Goal: Find specific page/section: Find specific page/section

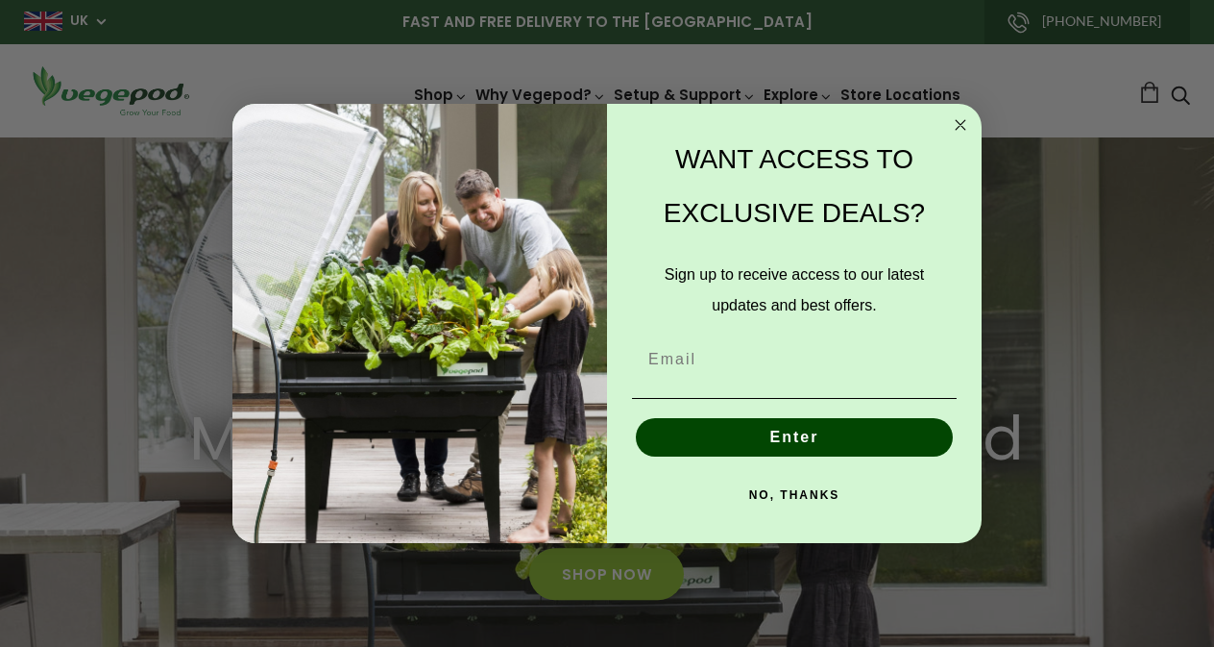
scroll to position [0, 863]
click at [958, 126] on circle "Close dialog" at bounding box center [961, 125] width 22 height 22
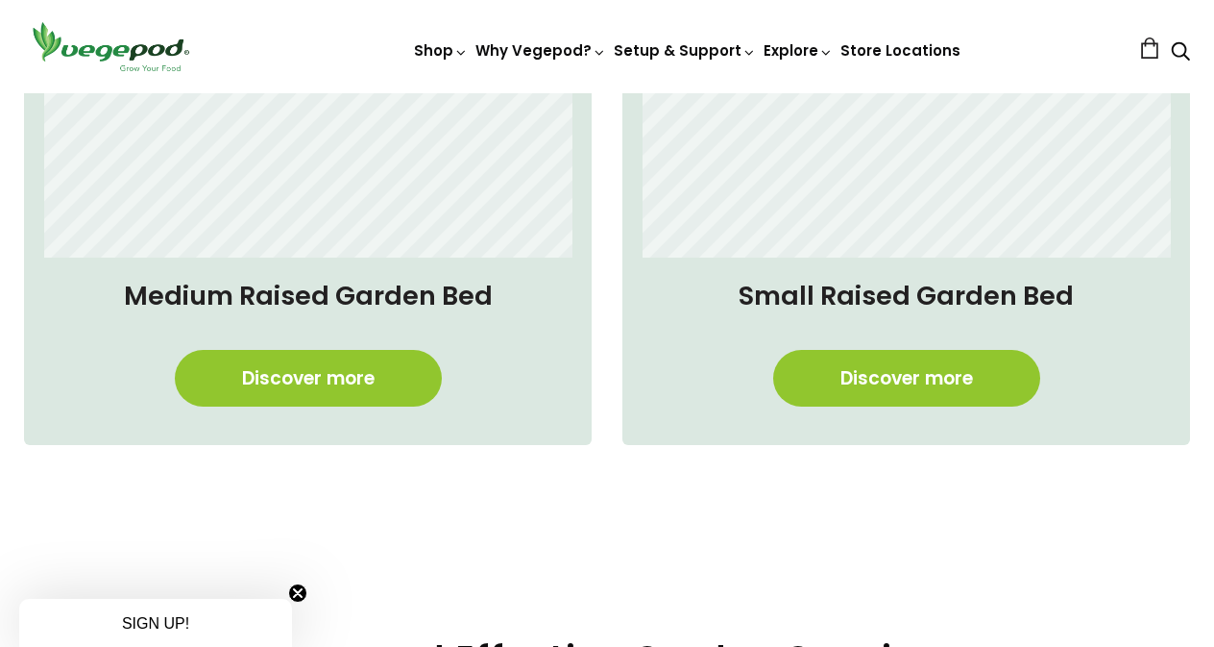
scroll to position [1560, 0]
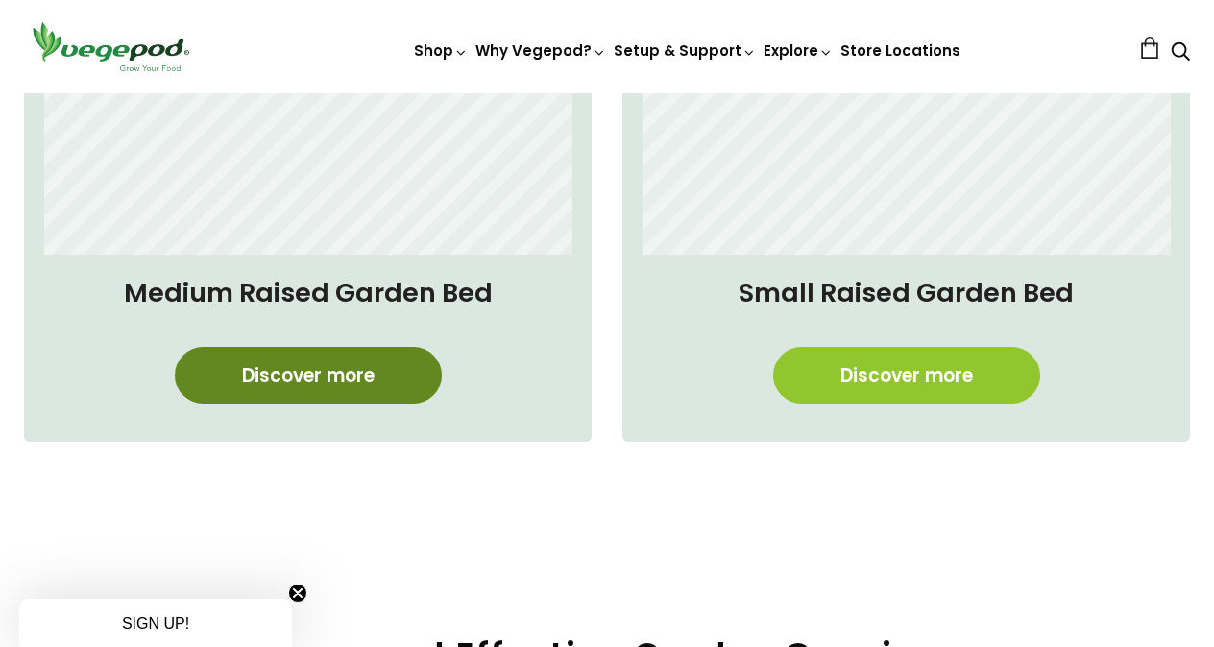
click at [355, 374] on link "Discover more" at bounding box center [308, 375] width 267 height 57
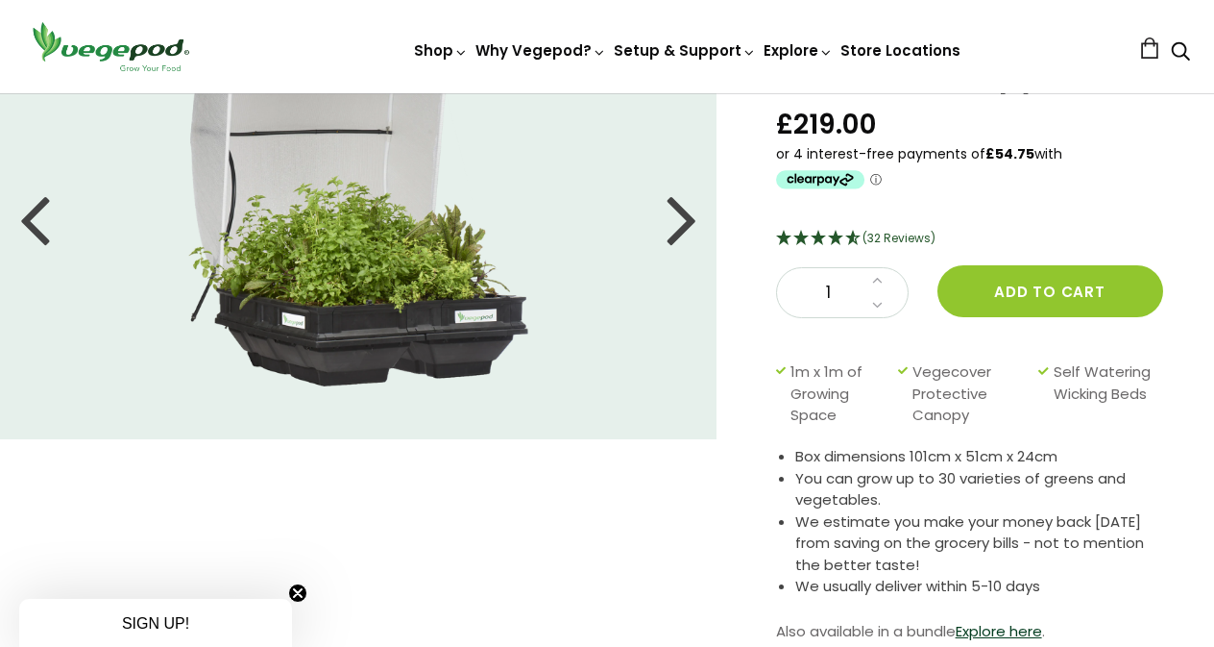
scroll to position [146, 0]
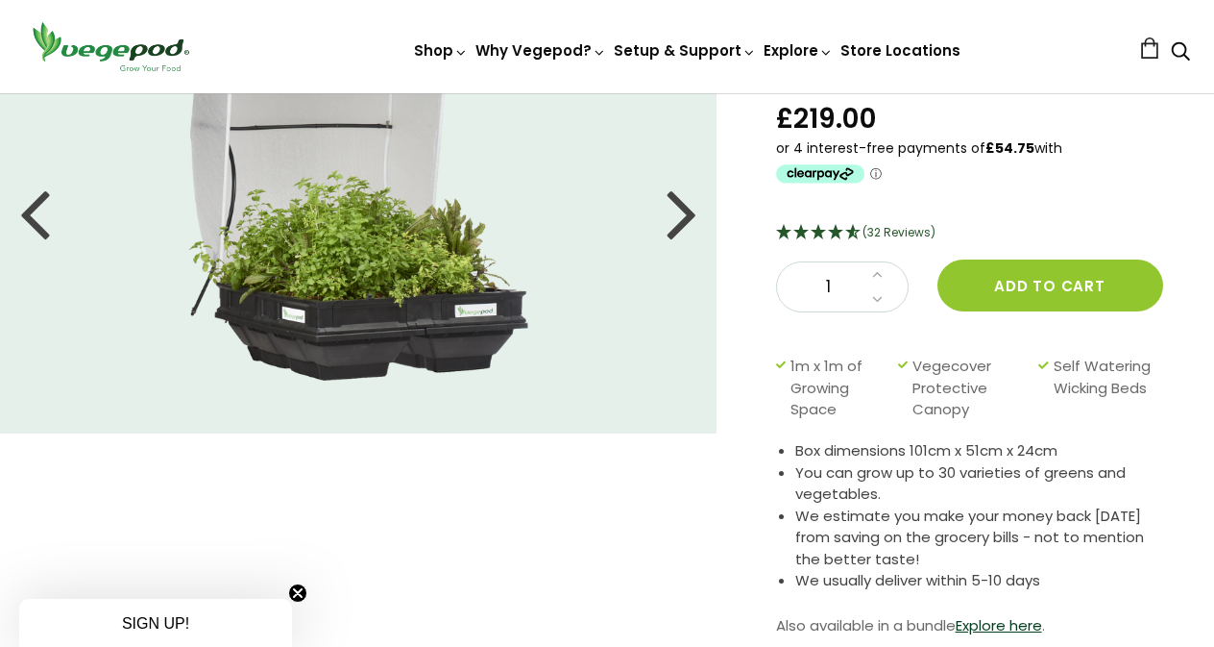
click at [674, 221] on div at bounding box center [682, 212] width 31 height 86
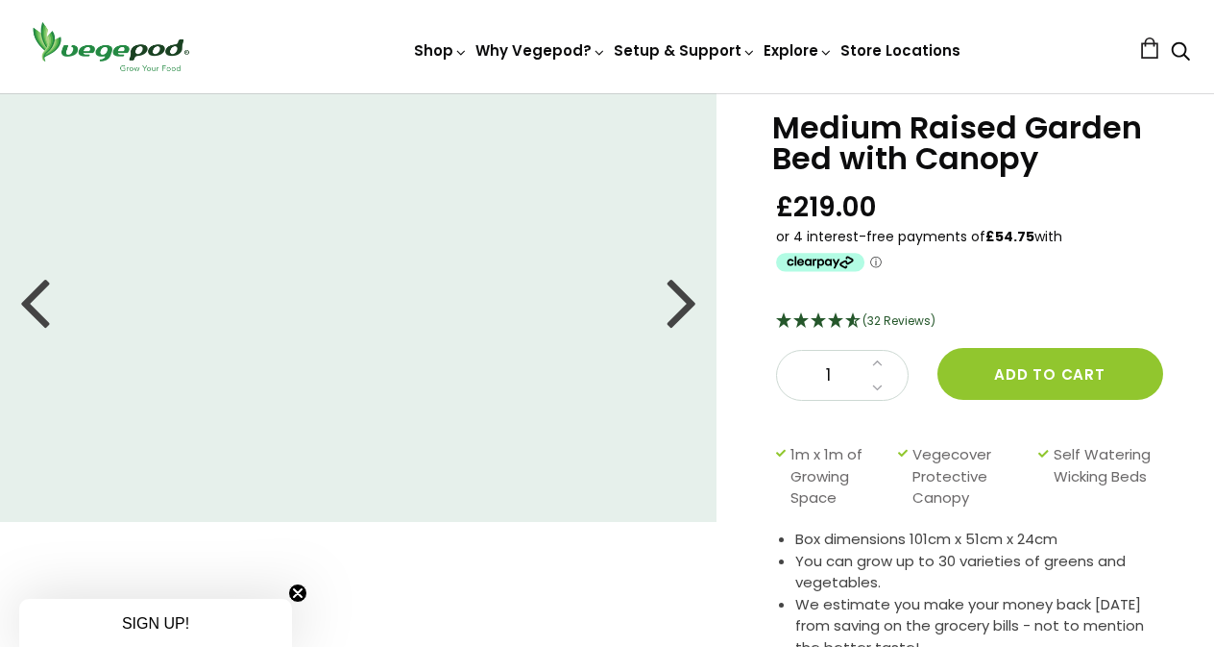
scroll to position [57, 0]
click at [685, 307] on div at bounding box center [682, 301] width 31 height 86
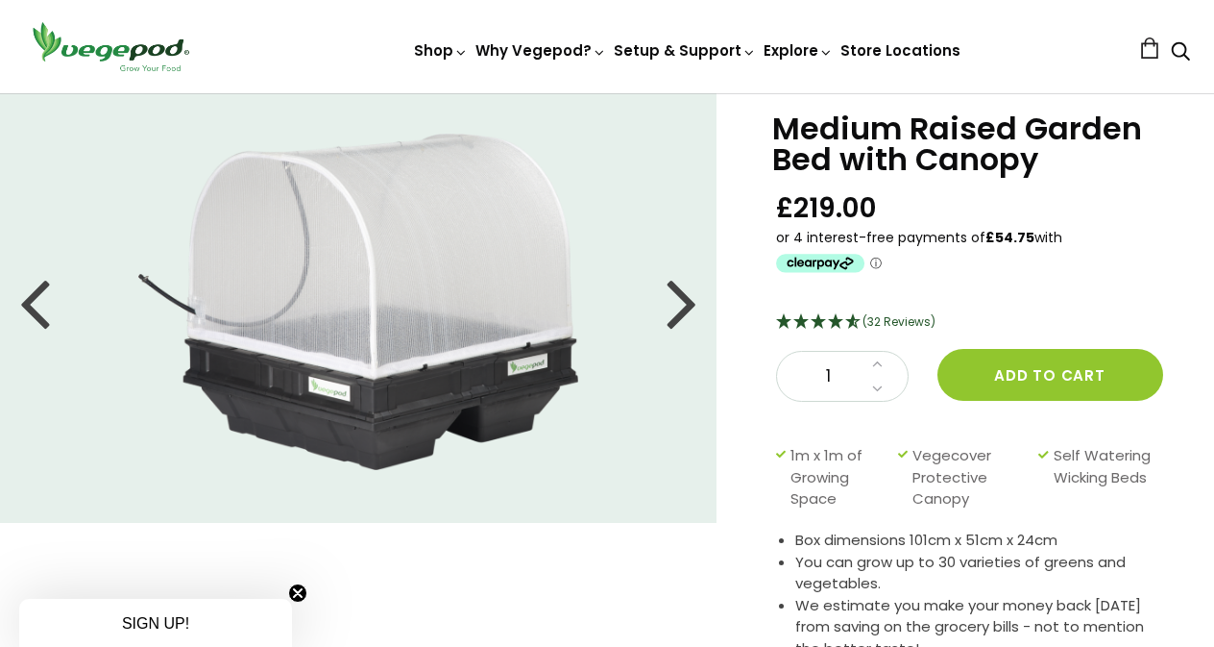
click at [685, 307] on div at bounding box center [682, 301] width 31 height 86
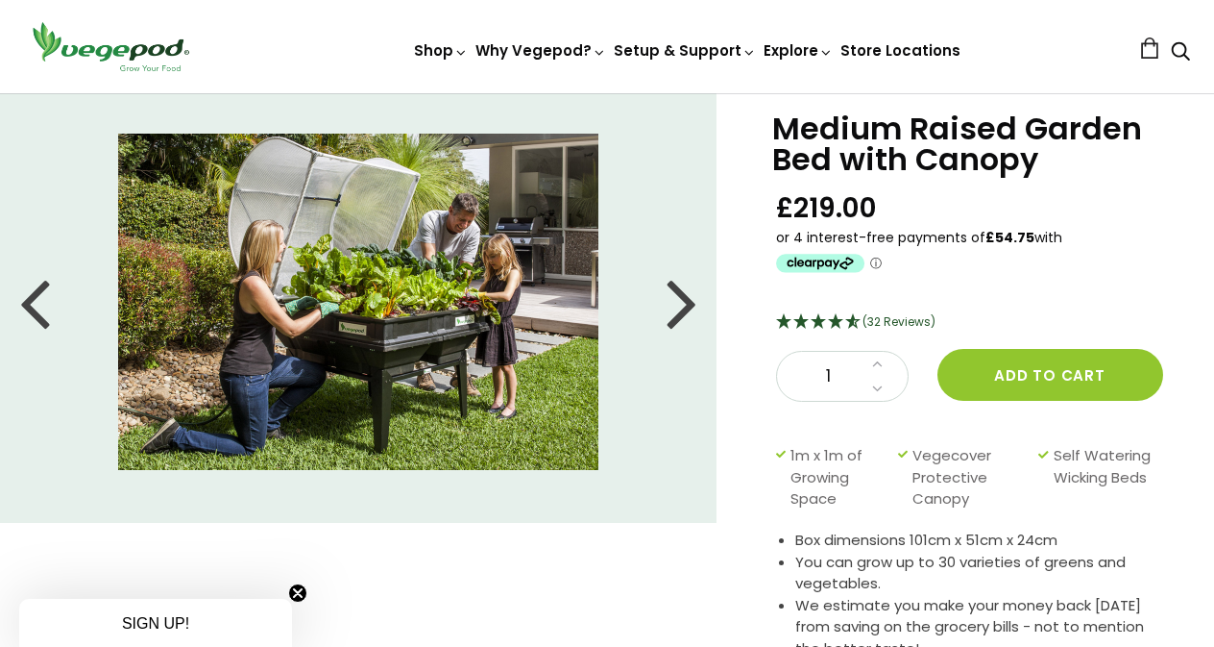
click at [685, 307] on div at bounding box center [682, 301] width 31 height 86
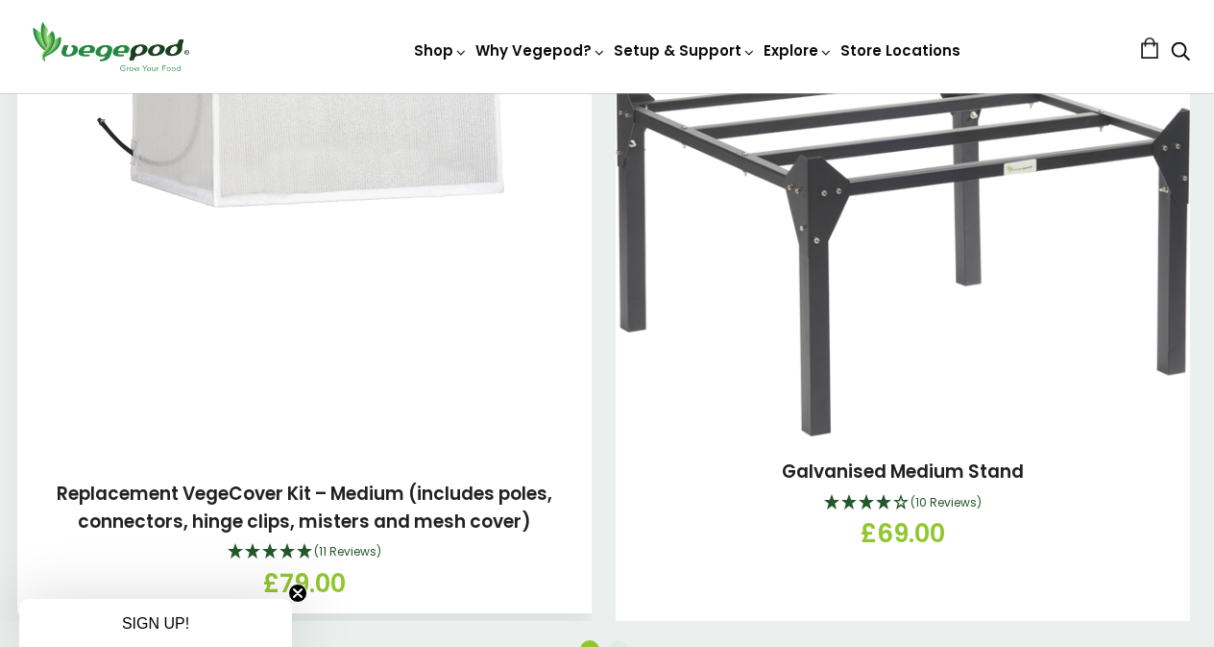
scroll to position [2940, 0]
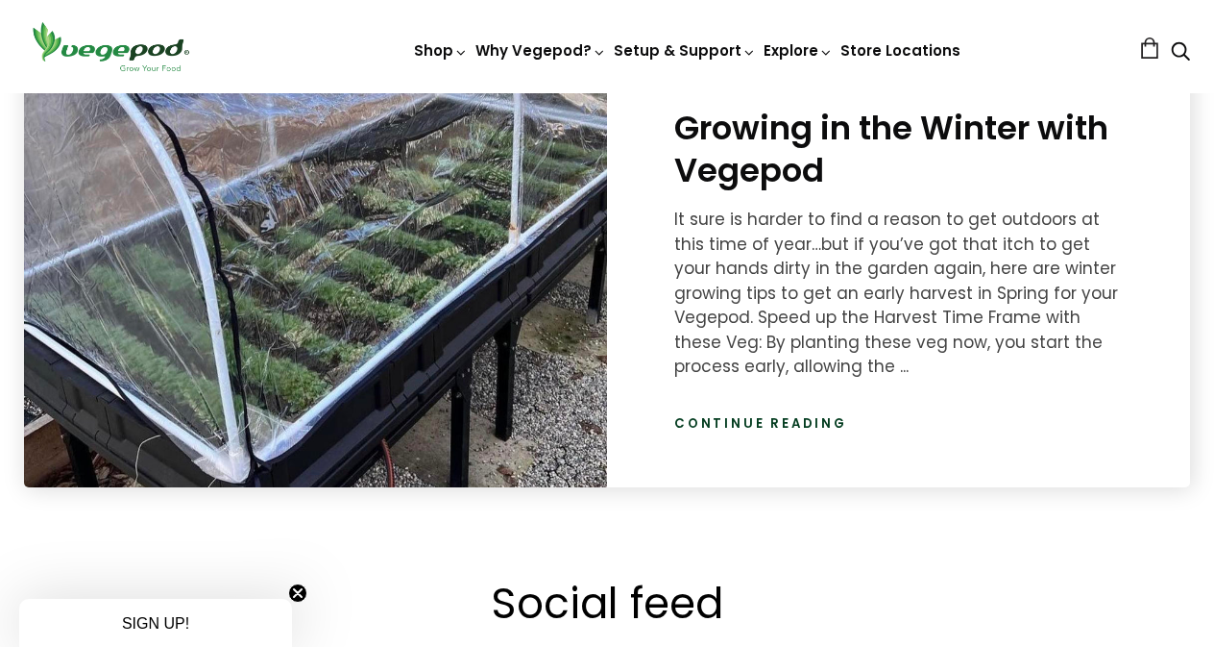
scroll to position [2846, 0]
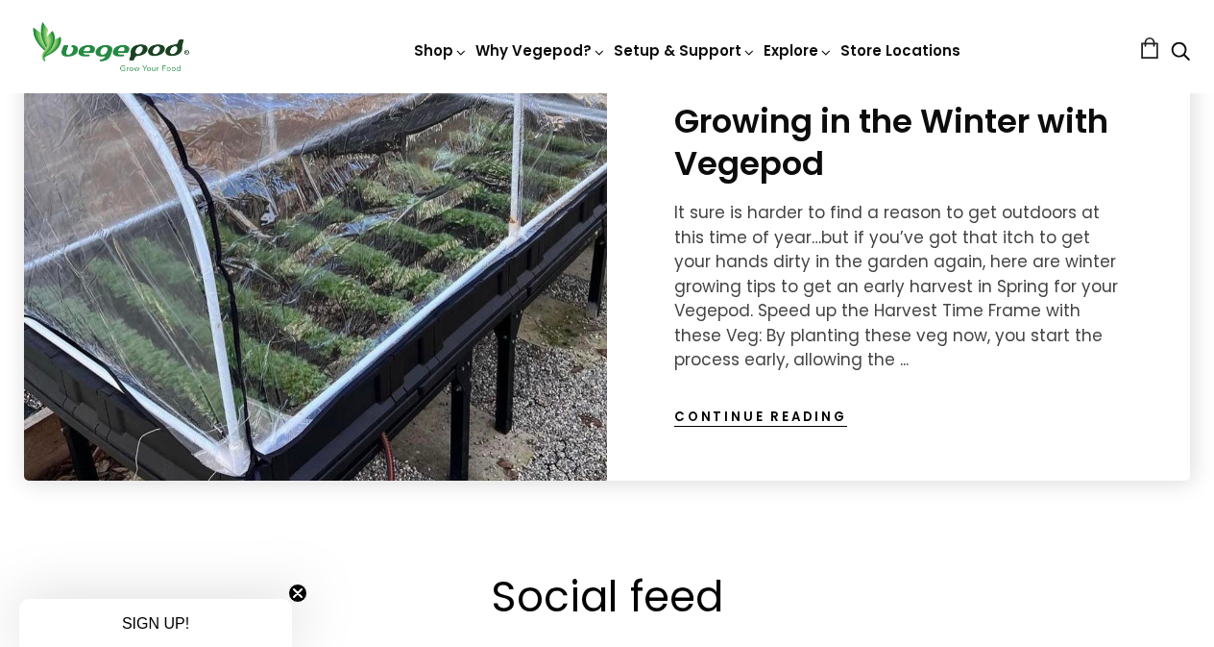
click at [704, 416] on link "Continue reading" at bounding box center [760, 416] width 173 height 19
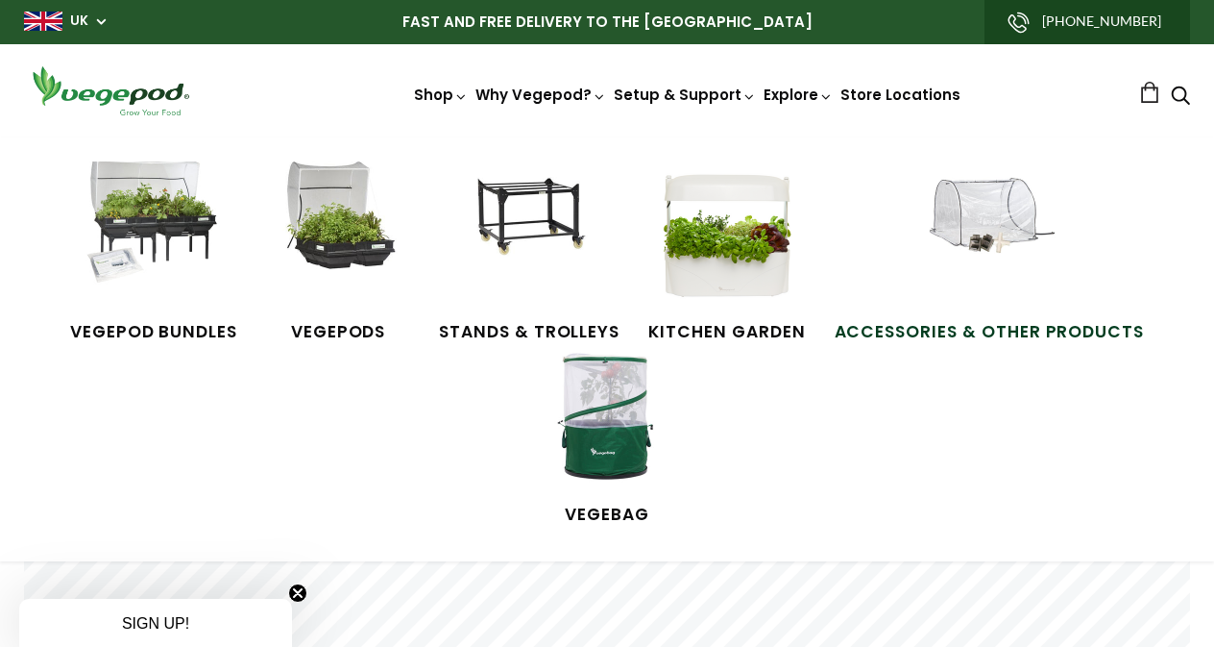
click at [1002, 217] on img at bounding box center [990, 233] width 144 height 144
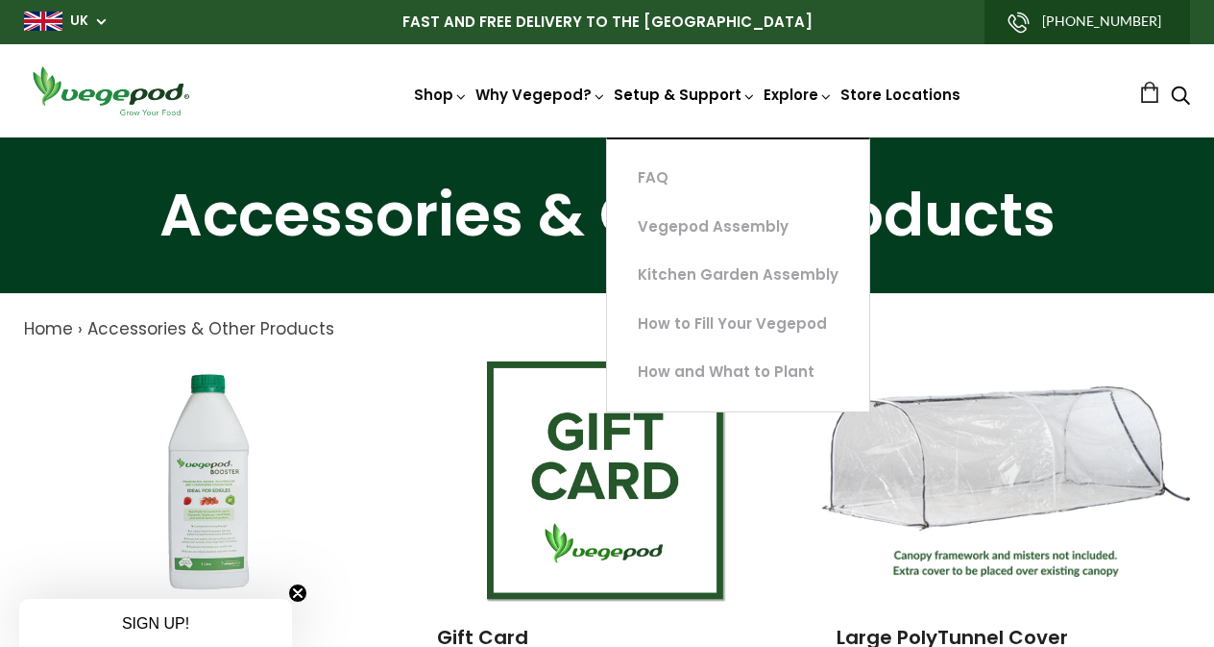
click at [694, 92] on link "Setup & Support" at bounding box center [685, 166] width 142 height 162
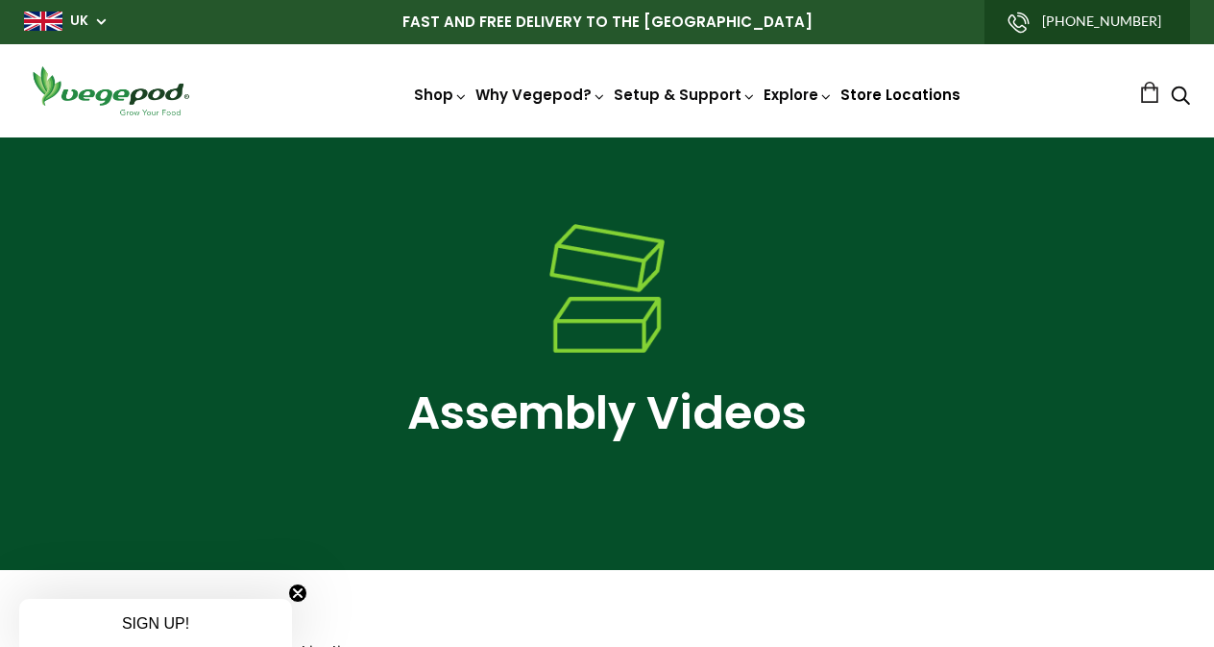
click at [913, 93] on link "Store Locations" at bounding box center [901, 95] width 120 height 20
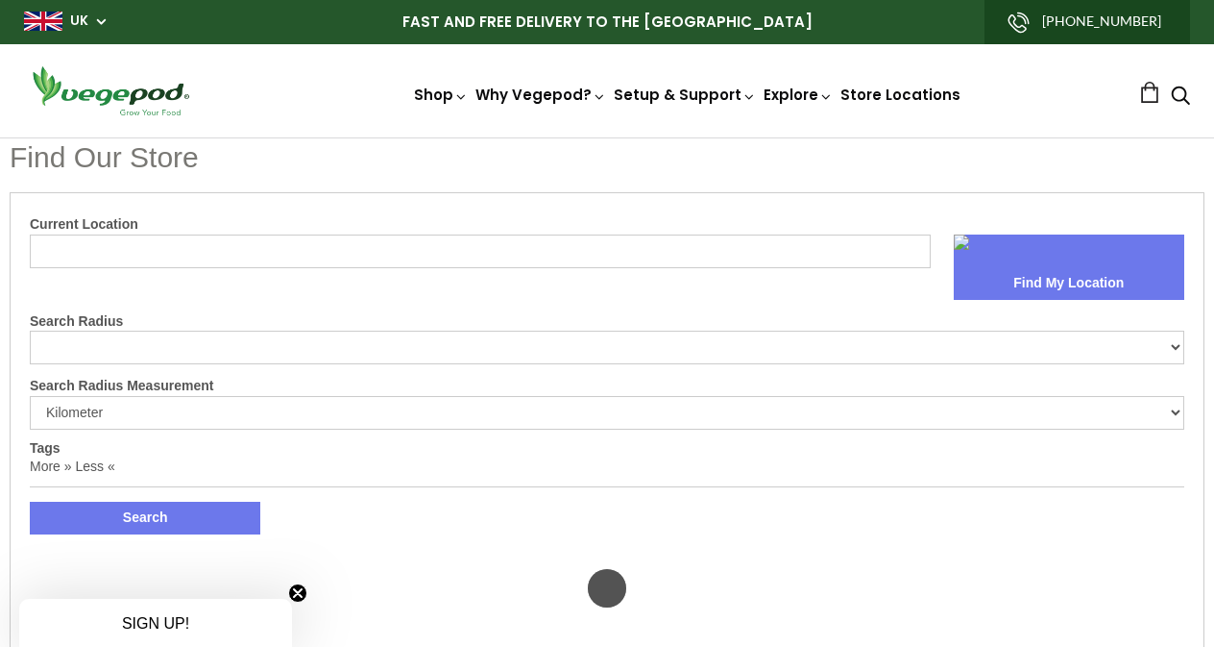
select select "m"
